Goal: Check status

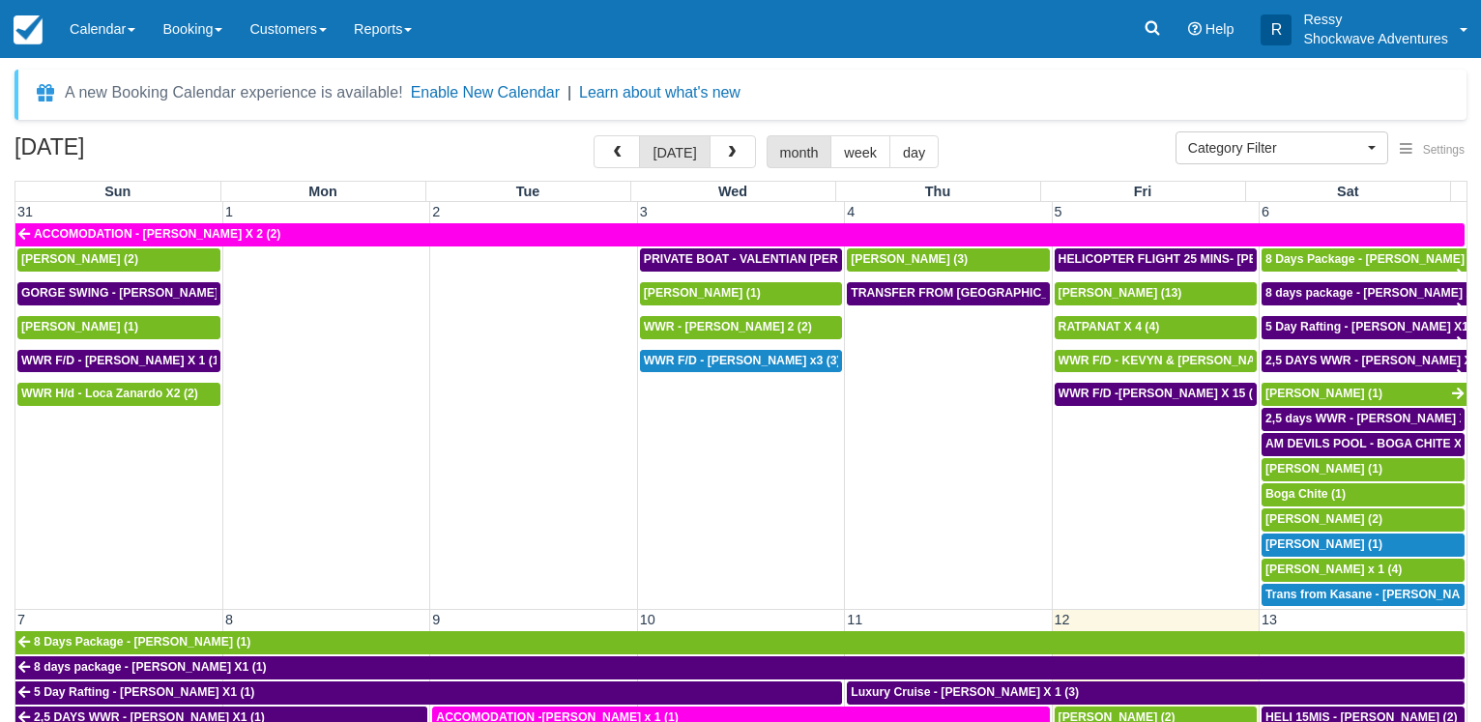
select select
click at [729, 153] on span "button" at bounding box center [732, 153] width 14 height 14
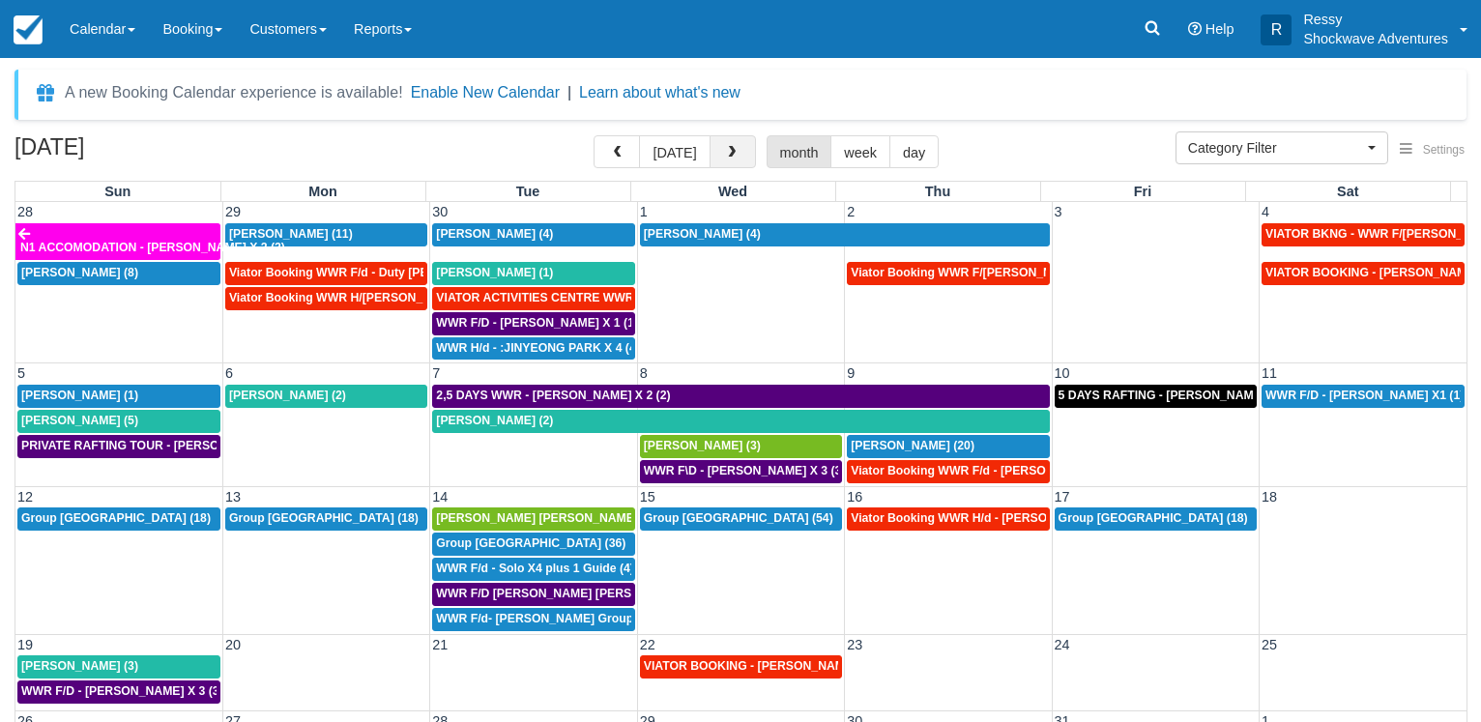
click at [729, 153] on span "button" at bounding box center [732, 153] width 14 height 14
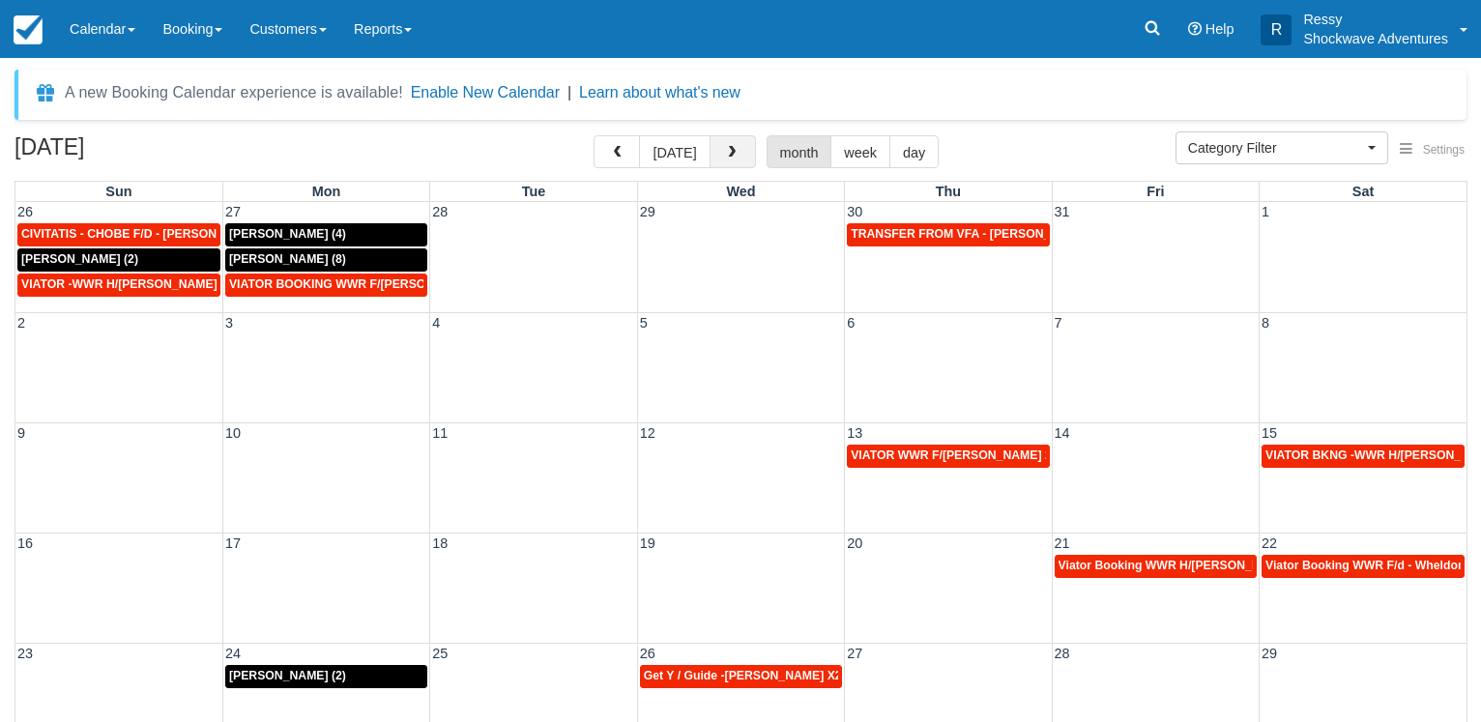
click at [729, 153] on span "button" at bounding box center [732, 153] width 14 height 14
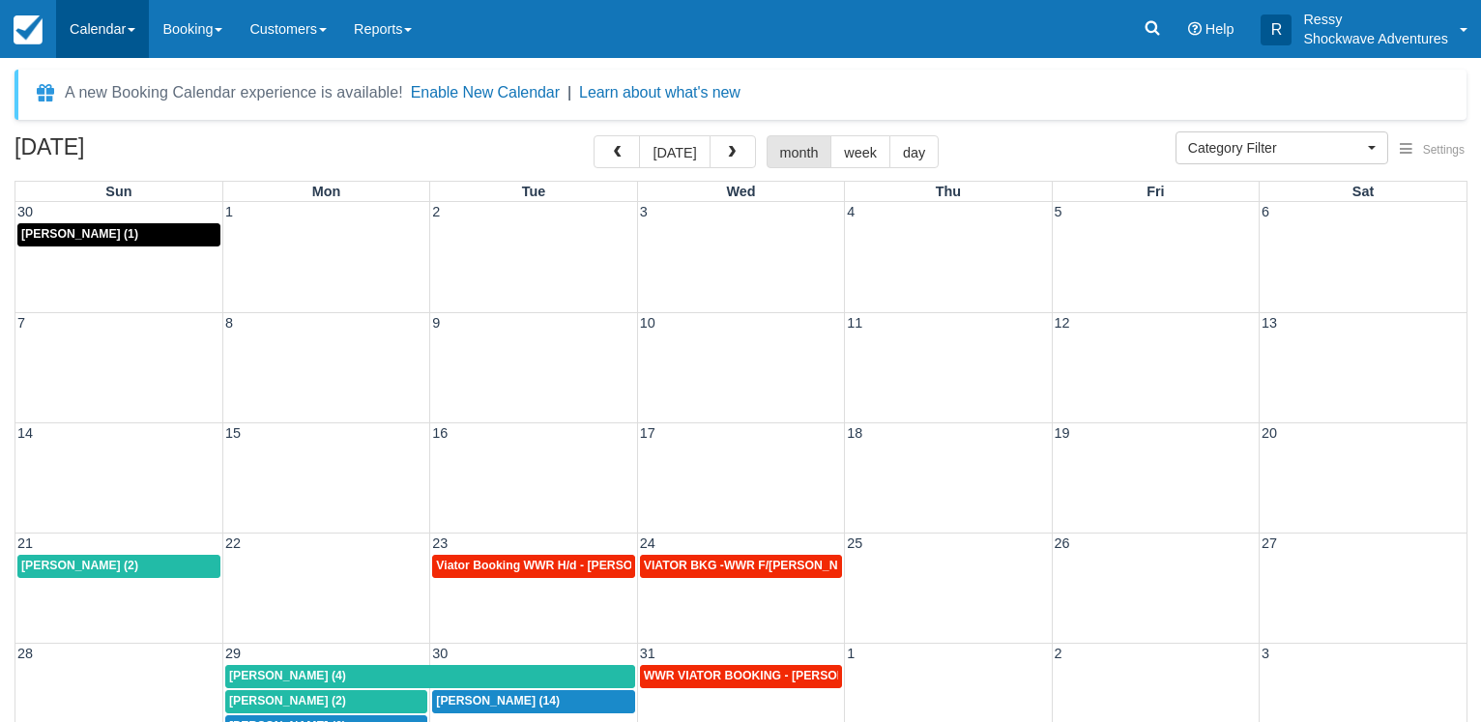
click at [118, 25] on link "Calendar" at bounding box center [102, 29] width 93 height 58
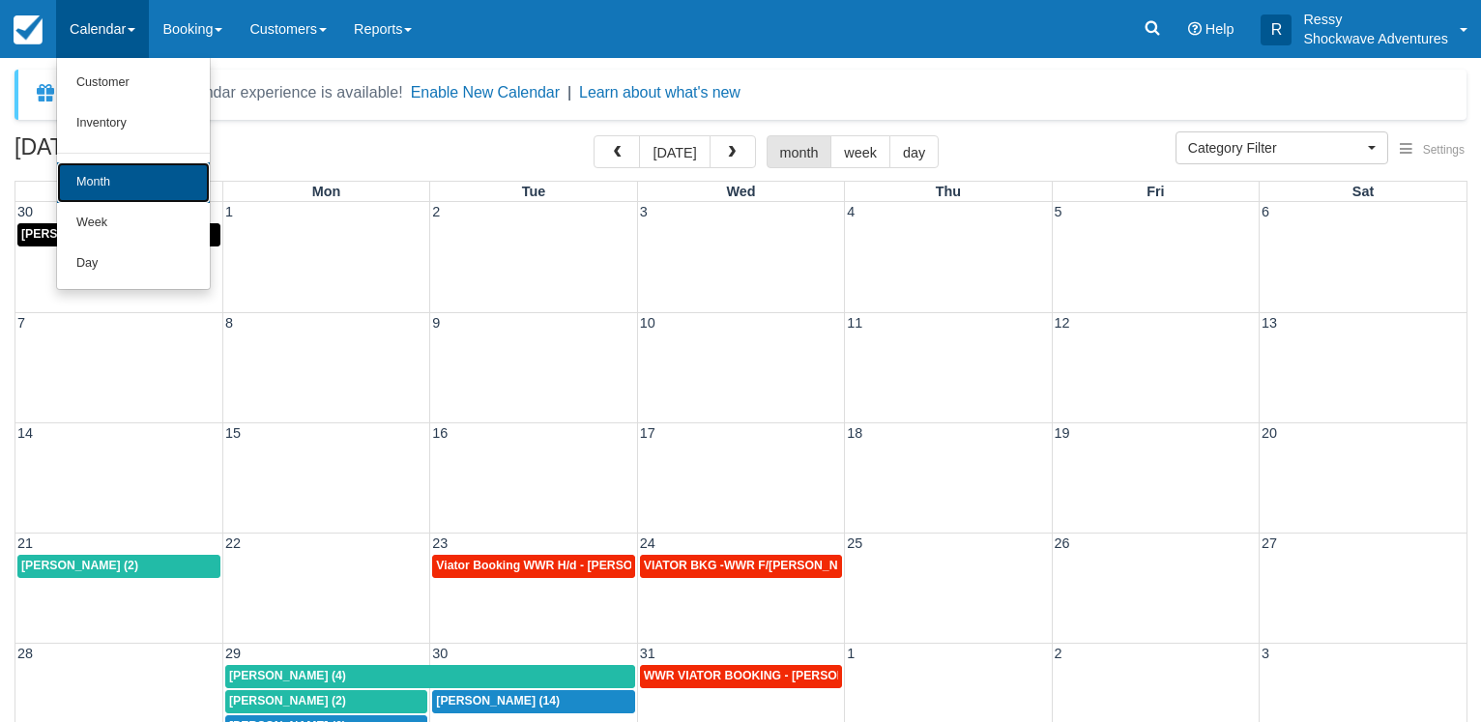
click at [144, 181] on link "Month" at bounding box center [133, 182] width 153 height 41
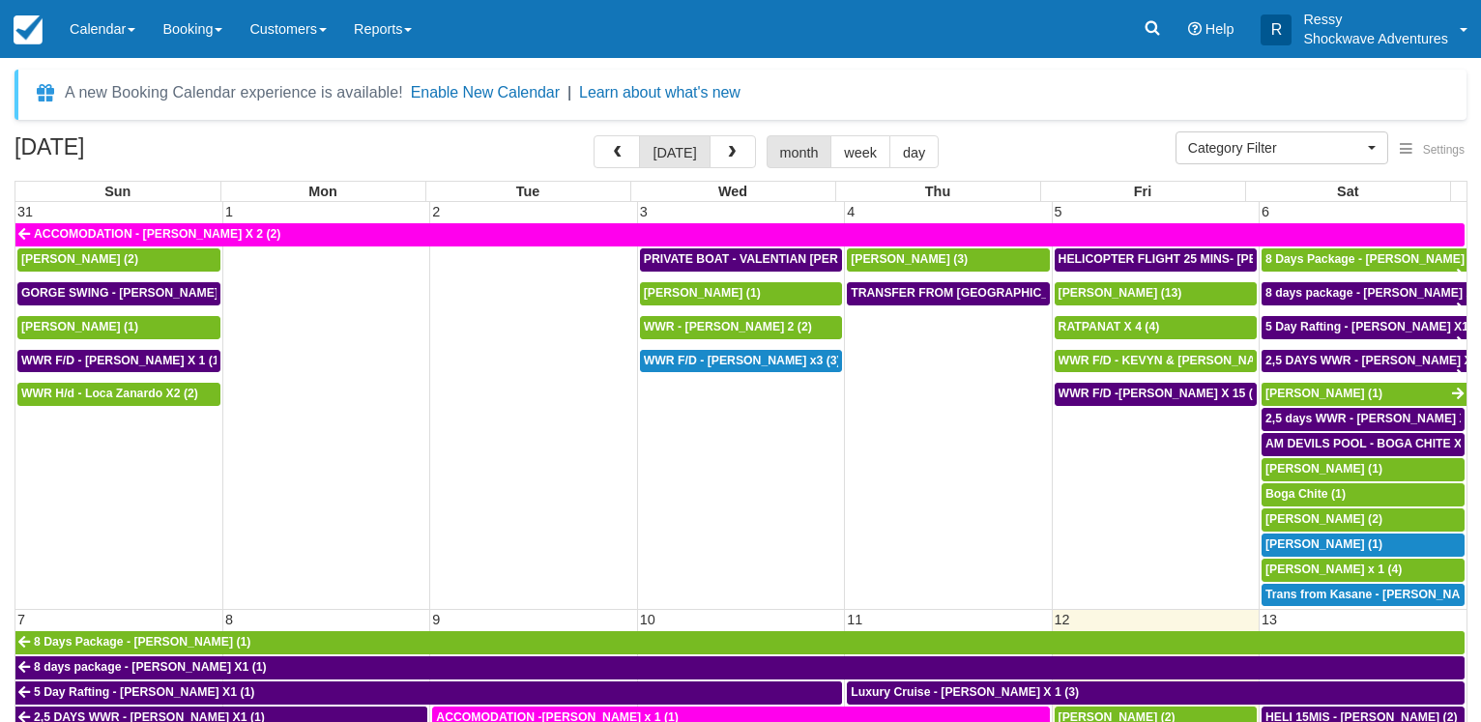
select select
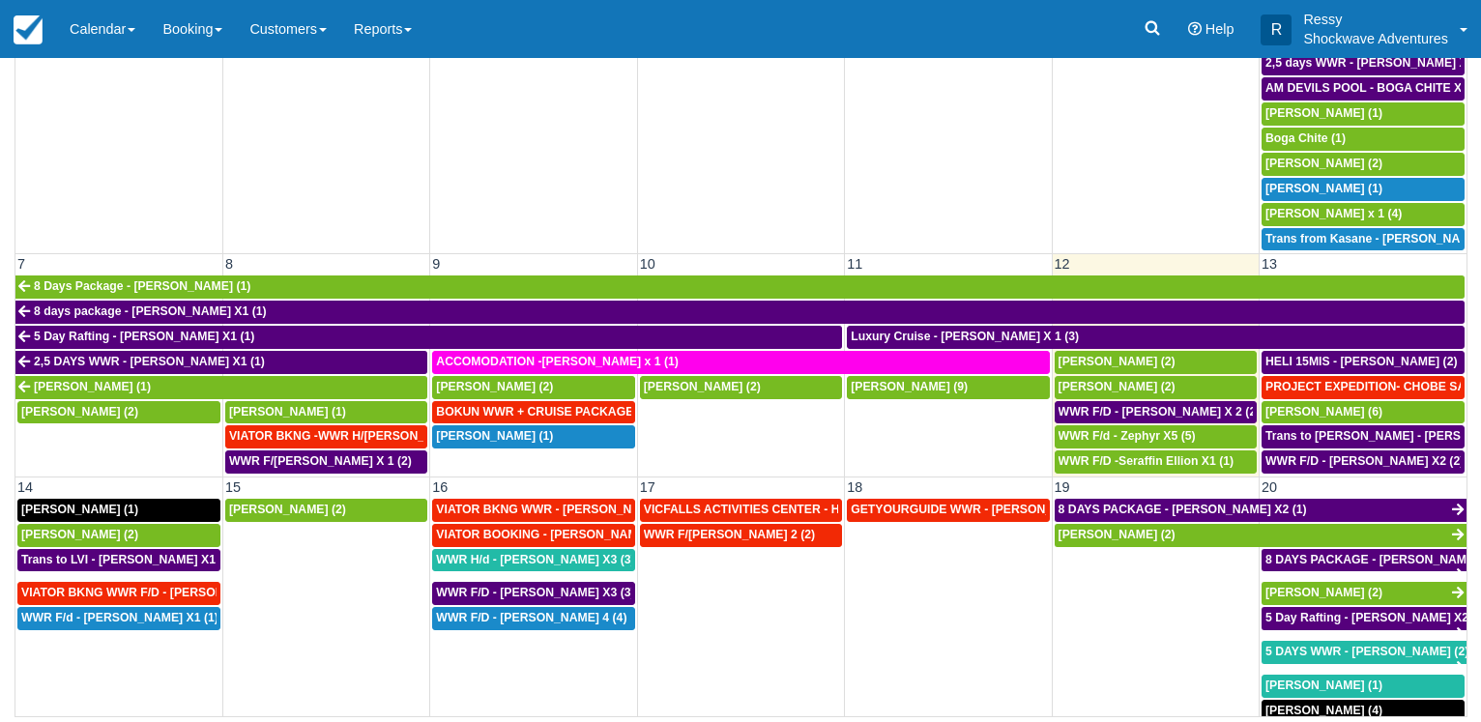
scroll to position [175, 0]
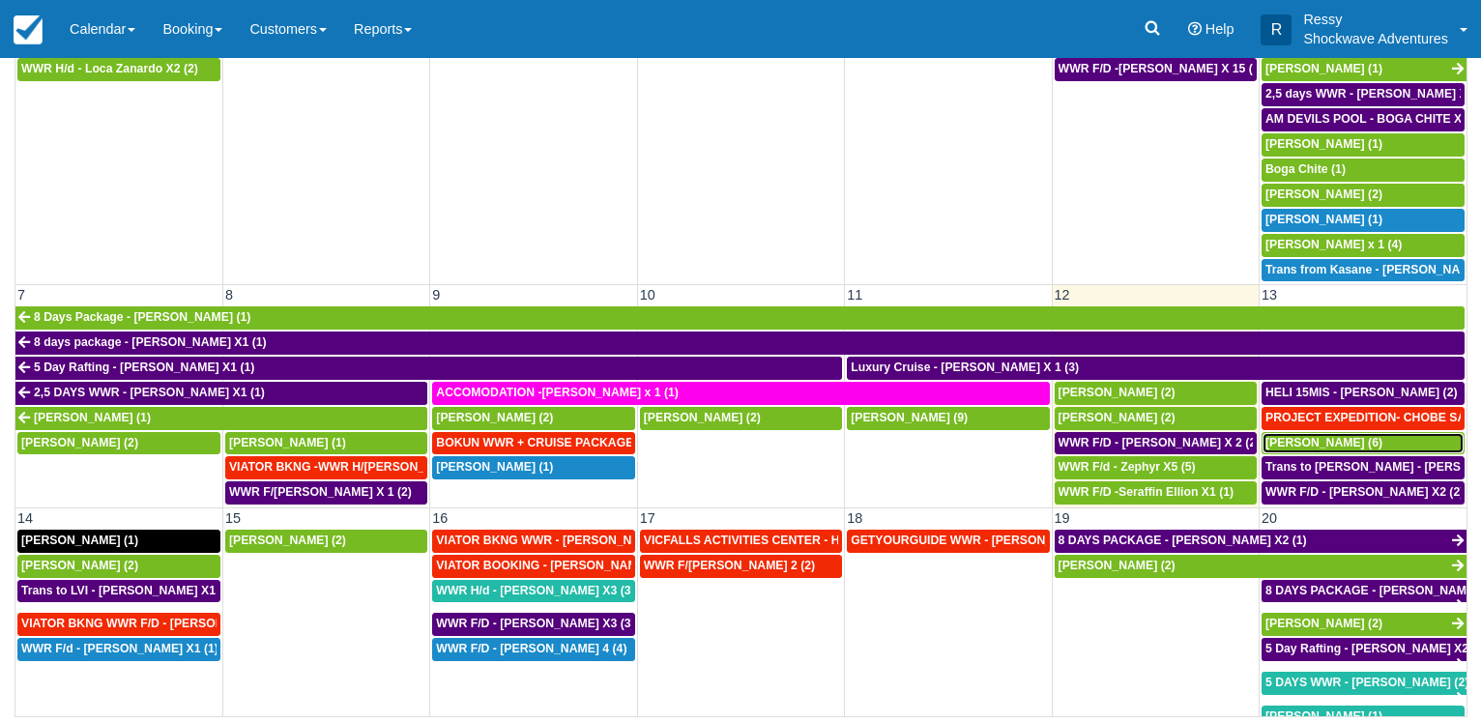
click at [1285, 436] on span "[PERSON_NAME] (6)" at bounding box center [1323, 443] width 117 height 14
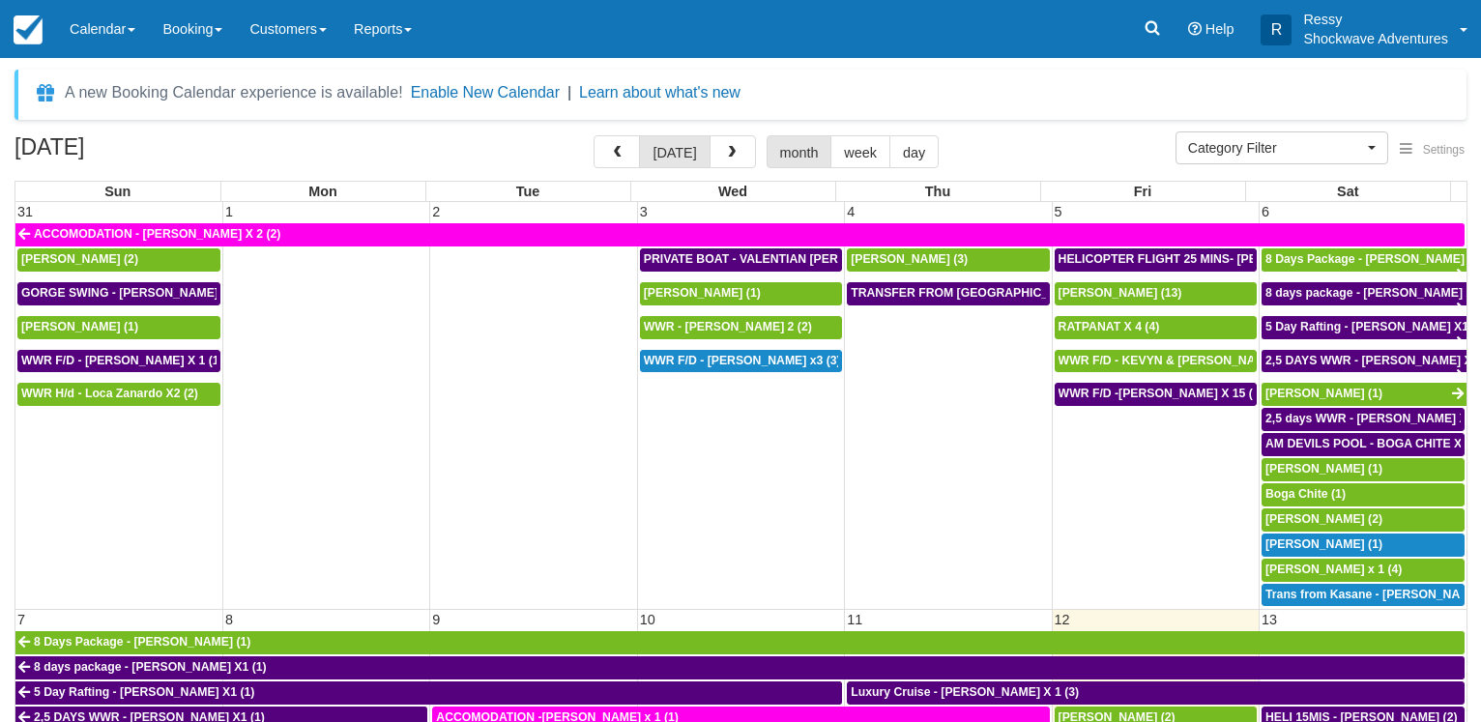
select select
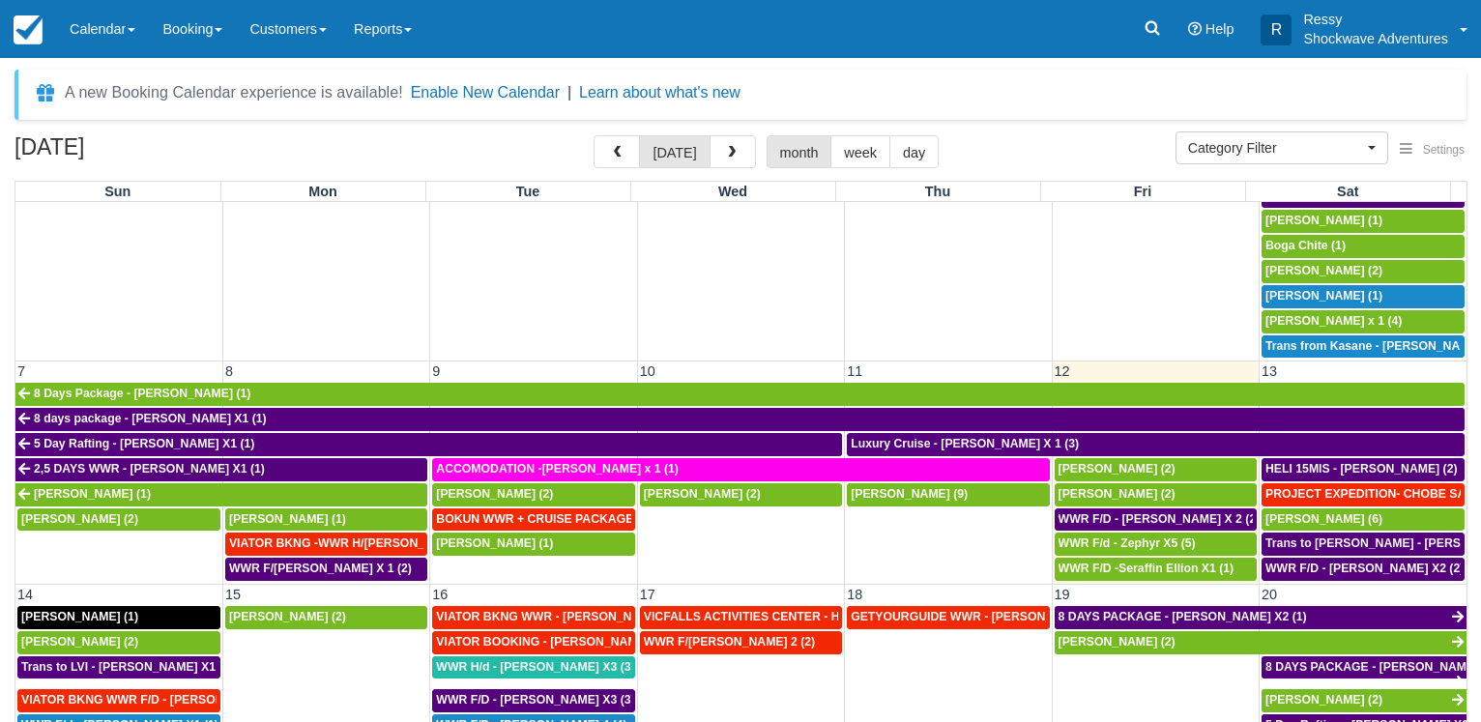
scroll to position [371, 0]
